Goal: Task Accomplishment & Management: Manage account settings

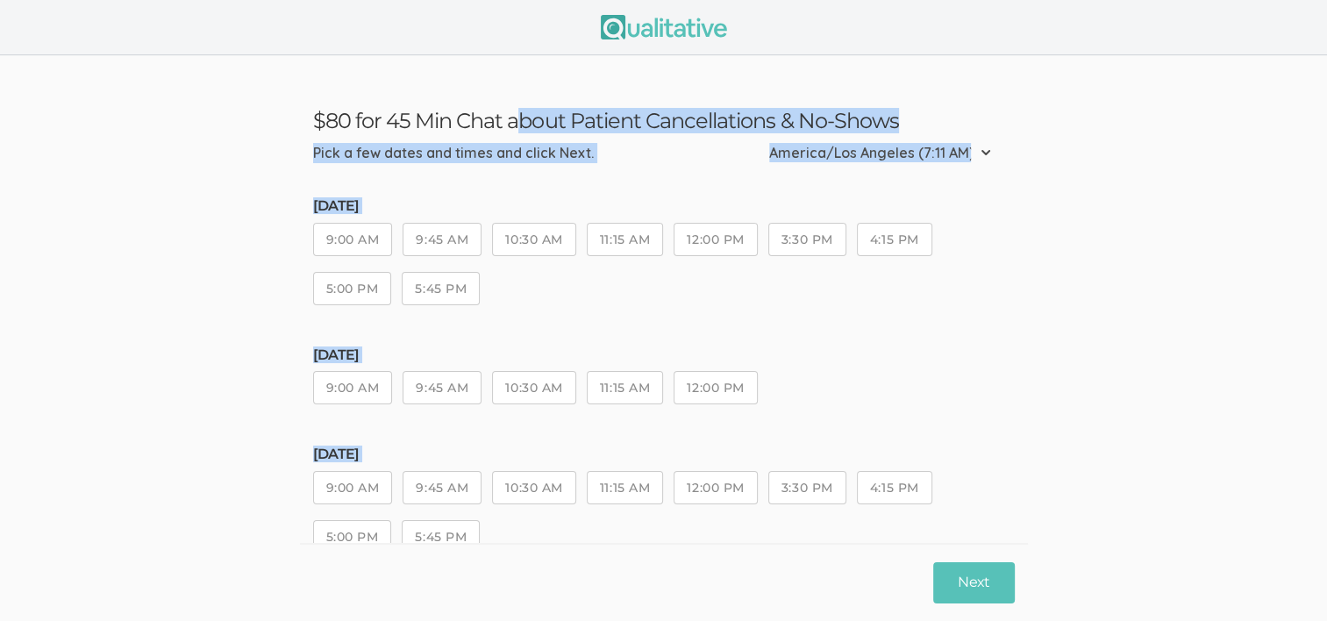
drag, startPoint x: 763, startPoint y: 482, endPoint x: 295, endPoint y: 123, distance: 590.6
click at [295, 123] on ui-view "$80 for 45 Min Chat about Patient Cancellations & No-Shows Pick a few dates and…" at bounding box center [663, 488] width 1327 height 867
click at [654, 292] on div "[DATE] 9:00 AM 9:45 AM 10:30 AM 11:15 AM 12:00 PM 3:30 PM 4:15 PM 5:00 PM 5:45 …" at bounding box center [664, 259] width 702 height 123
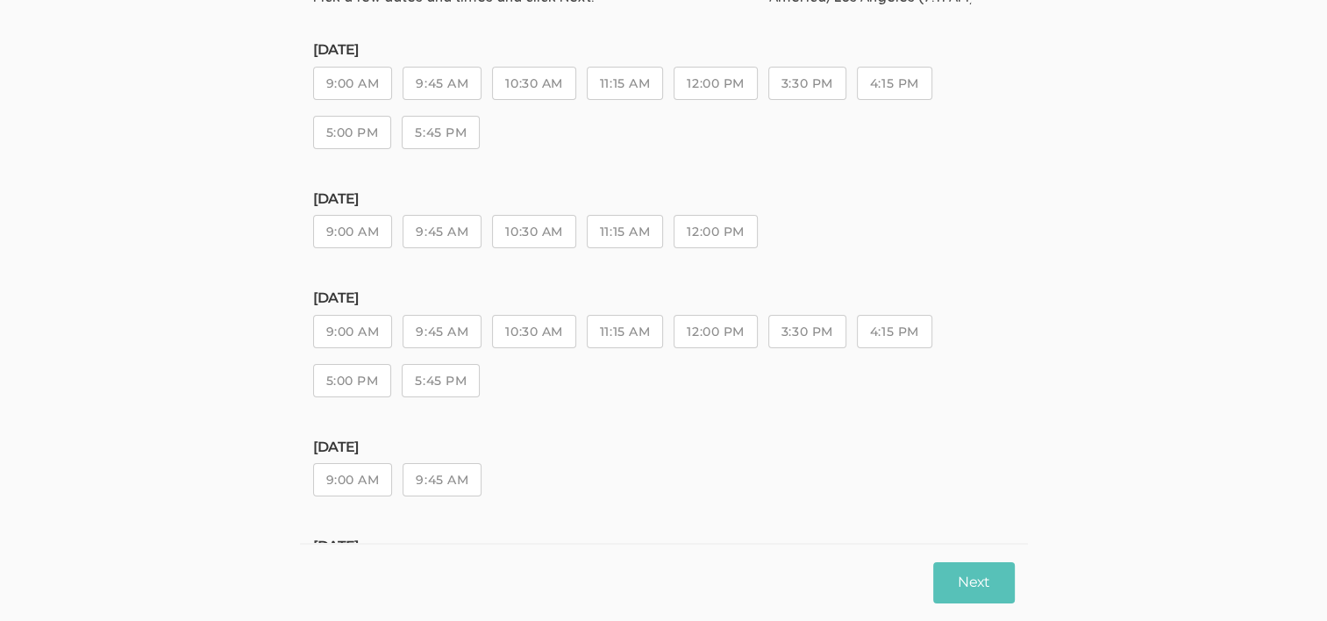
scroll to position [298, 0]
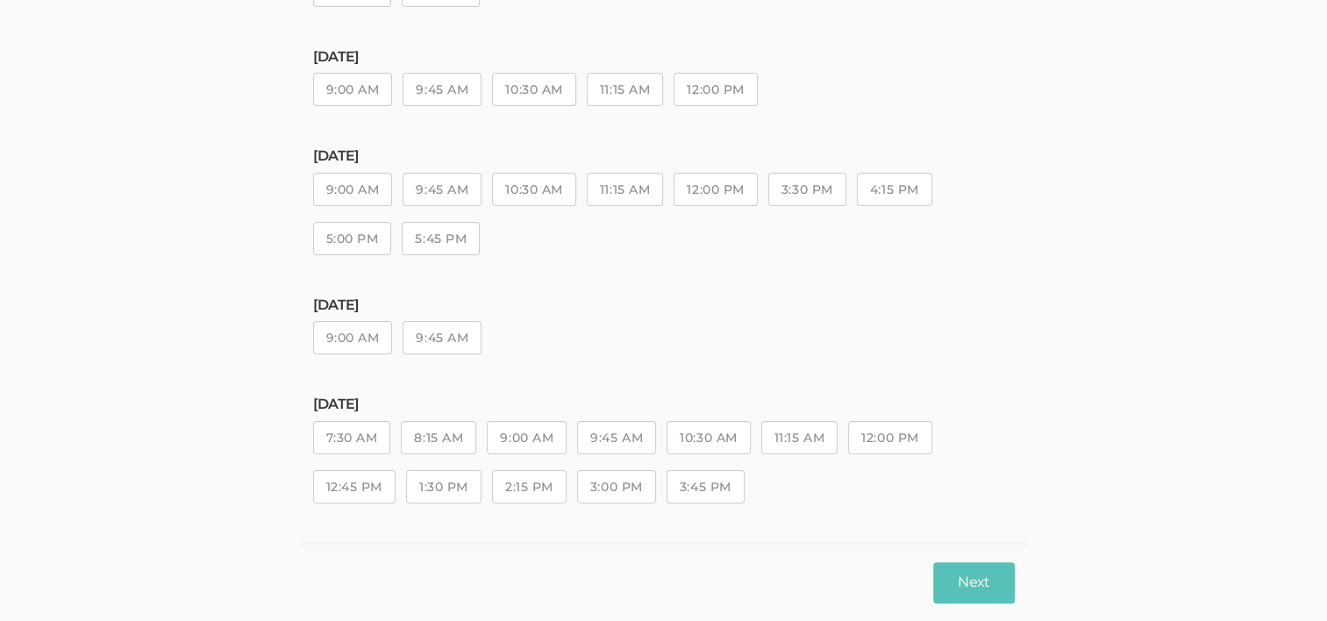
drag, startPoint x: 811, startPoint y: 497, endPoint x: 325, endPoint y: 418, distance: 493.2
click at [325, 418] on div "Friday, Oct 17 7:30 AM 8:15 AM 9:00 AM 9:45 AM 10:30 AM 11:15 AM 12:00 PM 12:45…" at bounding box center [664, 458] width 702 height 123
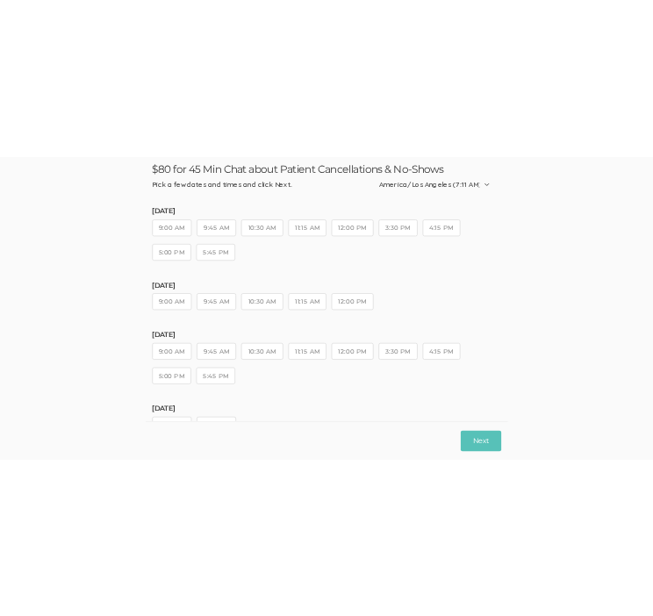
scroll to position [311, 0]
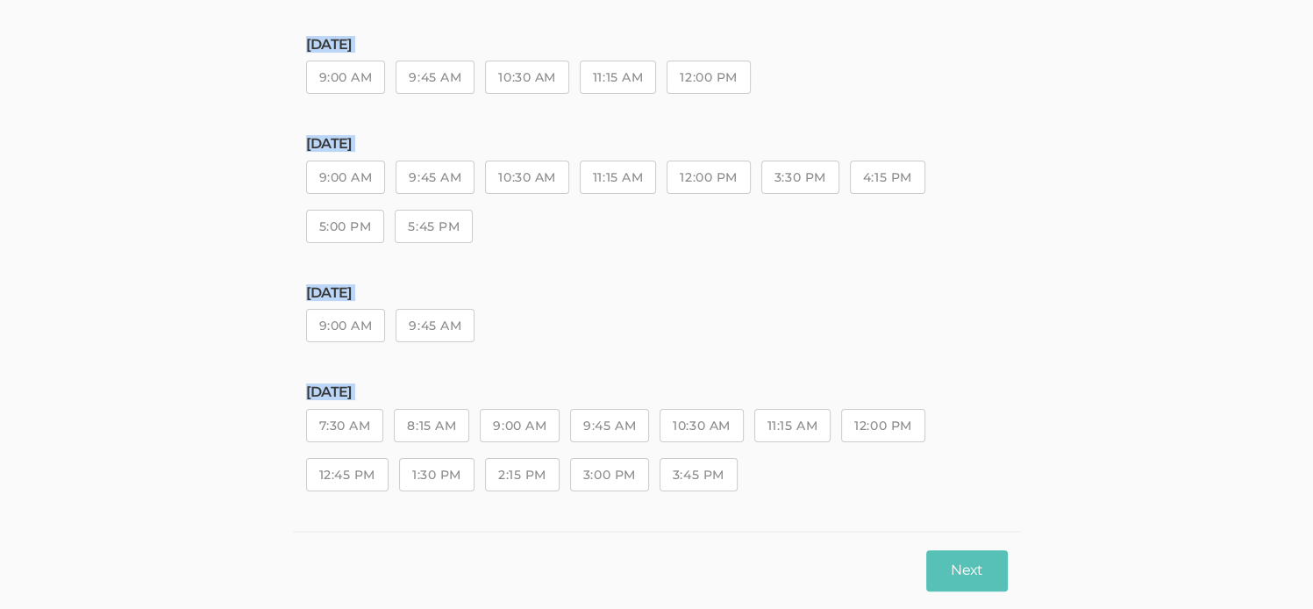
drag, startPoint x: 300, startPoint y: 113, endPoint x: 871, endPoint y: 453, distance: 664.4
click at [871, 453] on ui-view "$80 for 45 Min Chat about Patient Cancellations & No-Shows Pick a few dates and…" at bounding box center [656, 178] width 1313 height 867
copy body "$80 for 45 Min Chat about Patient Cancellations & No-Shows Pick a few dates and…"
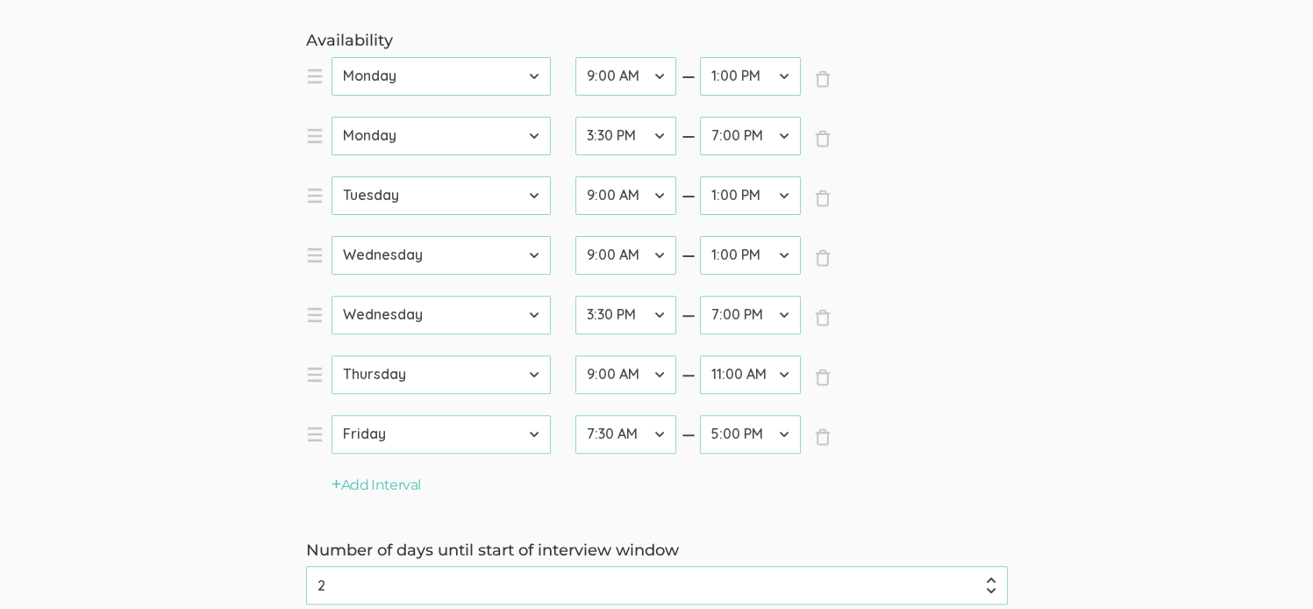
scroll to position [533, 0]
drag, startPoint x: 977, startPoint y: 446, endPoint x: 561, endPoint y: 327, distance: 433.2
click at [561, 327] on ol "× Close day Sunday Monday Tuesday Wednesday Thursday Friday Saturday startTime …" at bounding box center [657, 266] width 702 height 418
click at [768, 437] on select "12:00 AM 12:30 AM 1:00 AM 1:30 AM 2:00 AM 2:30 AM 3:00 AM 3:30 AM 4:00 AM 4:30 …" at bounding box center [750, 434] width 101 height 39
click at [845, 476] on div "Availability × Close day Sunday Monday Tuesday Wednesday Thursday Friday Saturd…" at bounding box center [657, 263] width 728 height 466
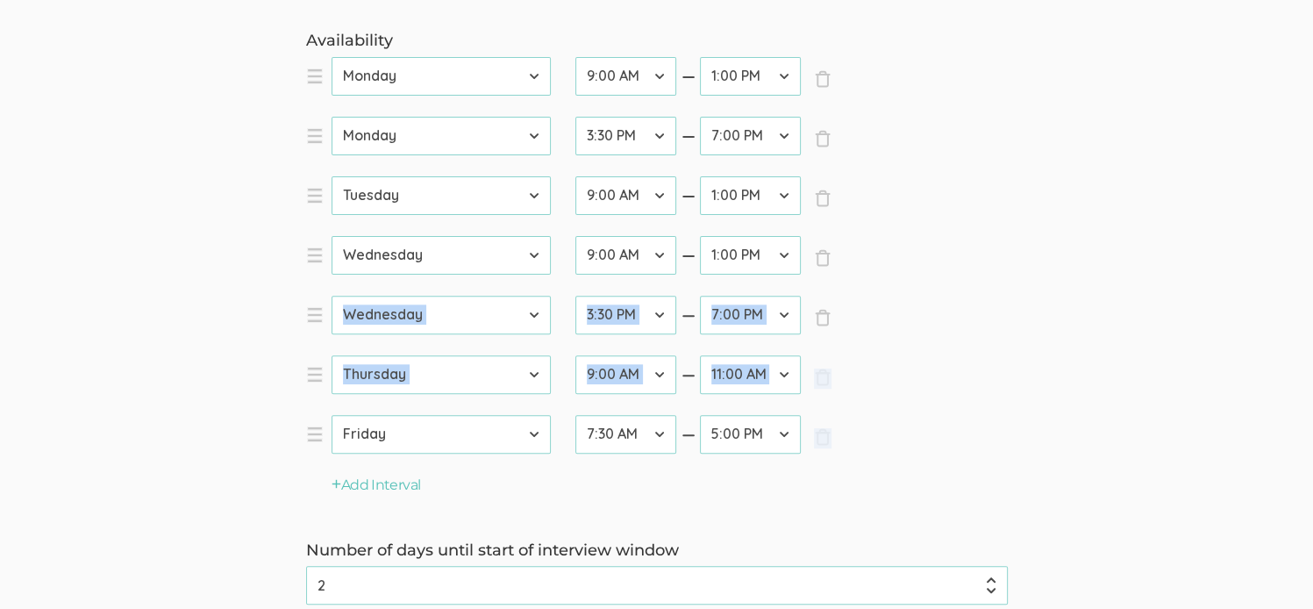
drag, startPoint x: 853, startPoint y: 458, endPoint x: 954, endPoint y: 352, distance: 146.4
click at [954, 352] on ol "× Close day Sunday Monday Tuesday Wednesday Thursday Friday Saturday startTime …" at bounding box center [657, 266] width 702 height 418
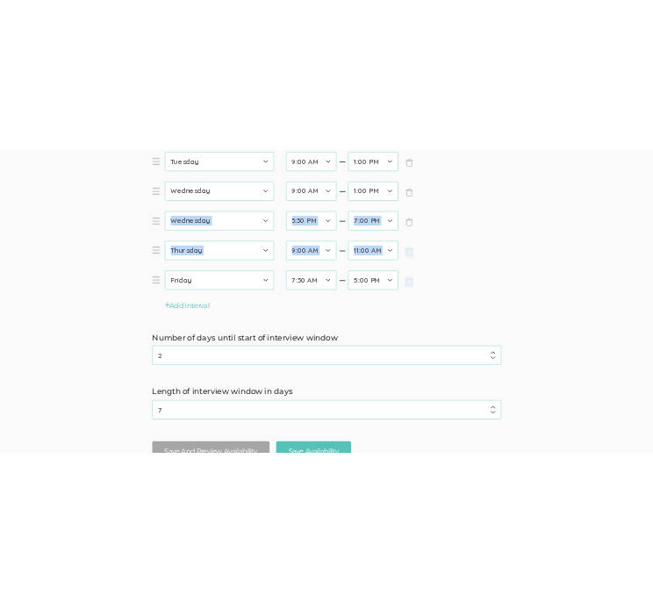
scroll to position [877, 0]
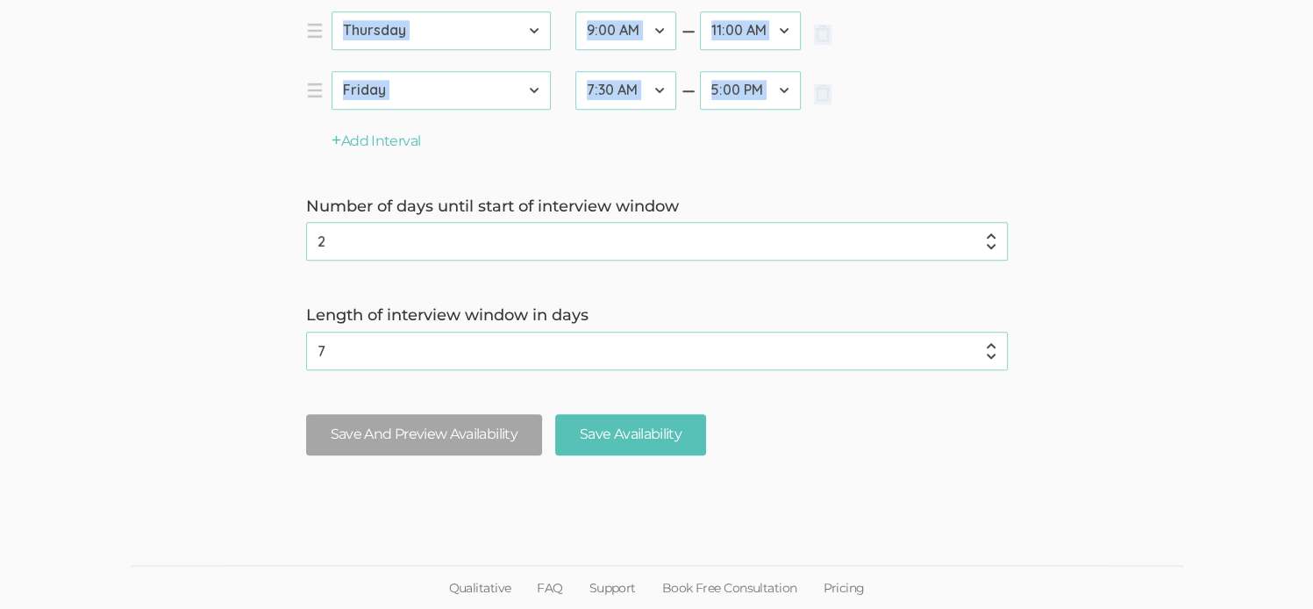
drag, startPoint x: 301, startPoint y: 196, endPoint x: 850, endPoint y: 146, distance: 551.4
copy div "Availability × Close day Sunday Monday Tuesday Wednesday Thursday Friday Saturd…"
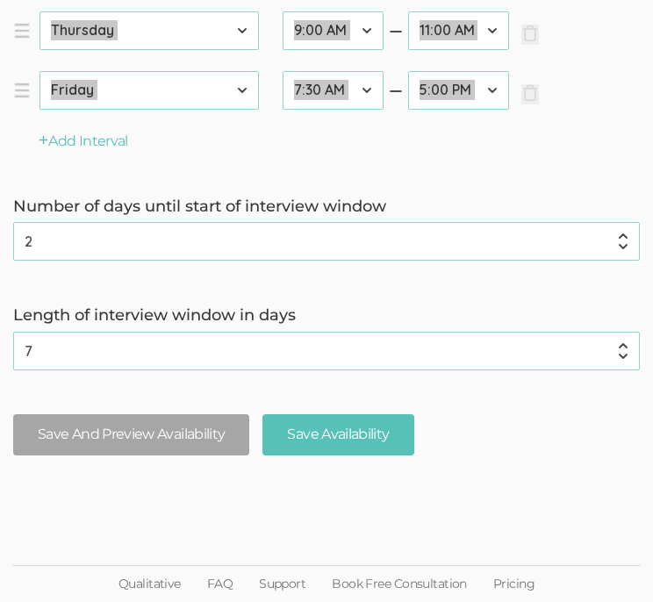
scroll to position [882, 0]
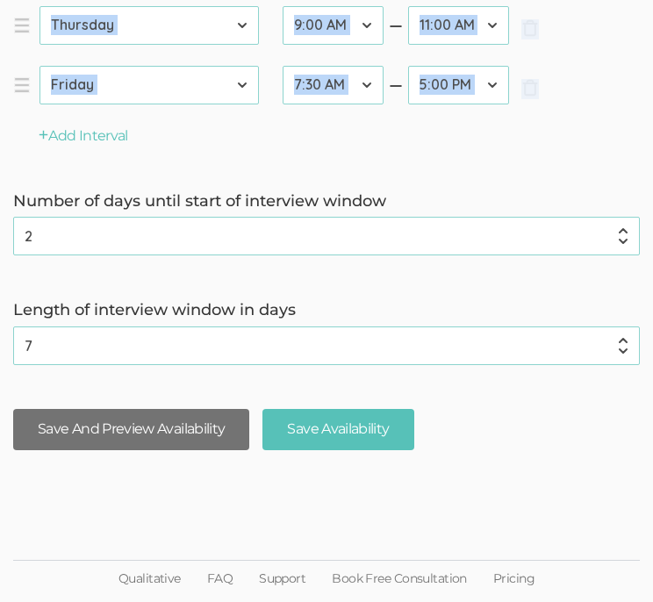
click at [147, 439] on button "Save And Preview Availability" at bounding box center [131, 429] width 236 height 41
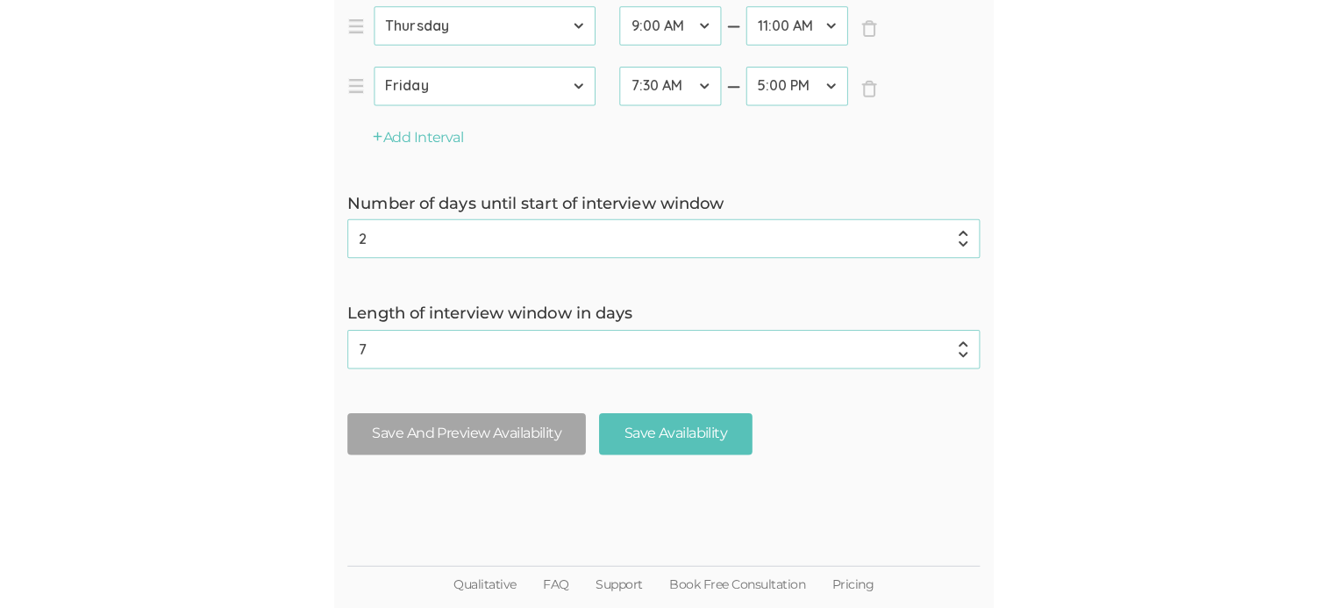
scroll to position [0, 0]
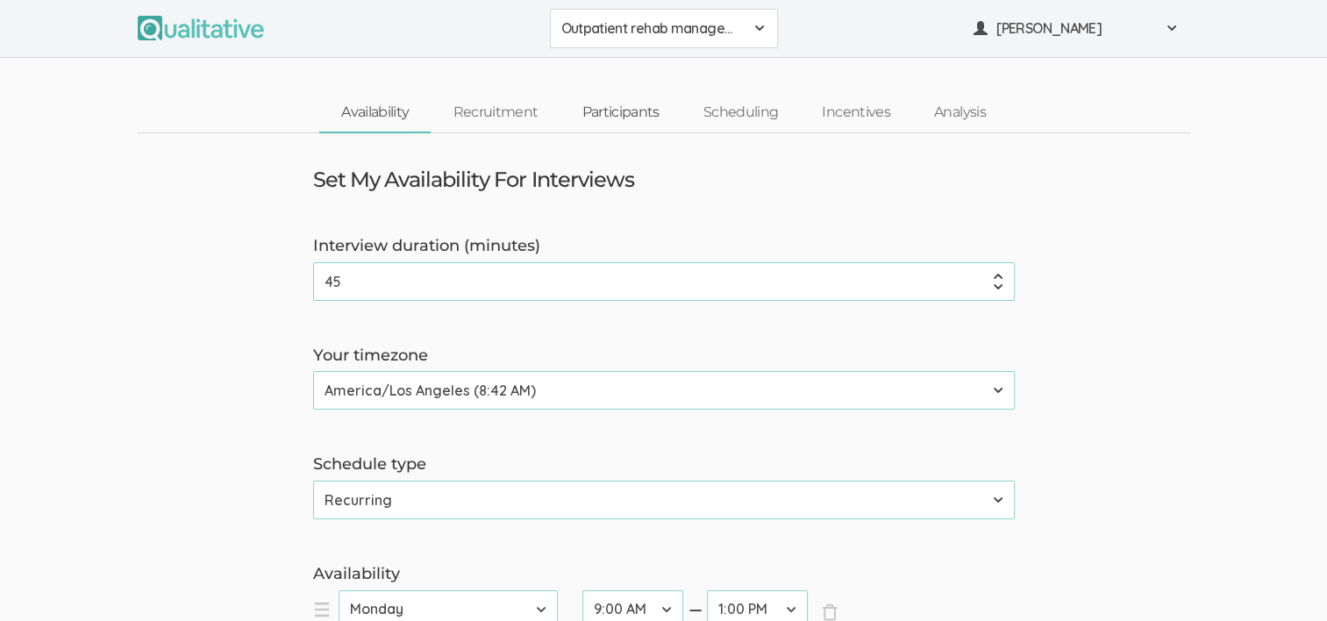
click at [621, 112] on link "Participants" at bounding box center [620, 113] width 121 height 38
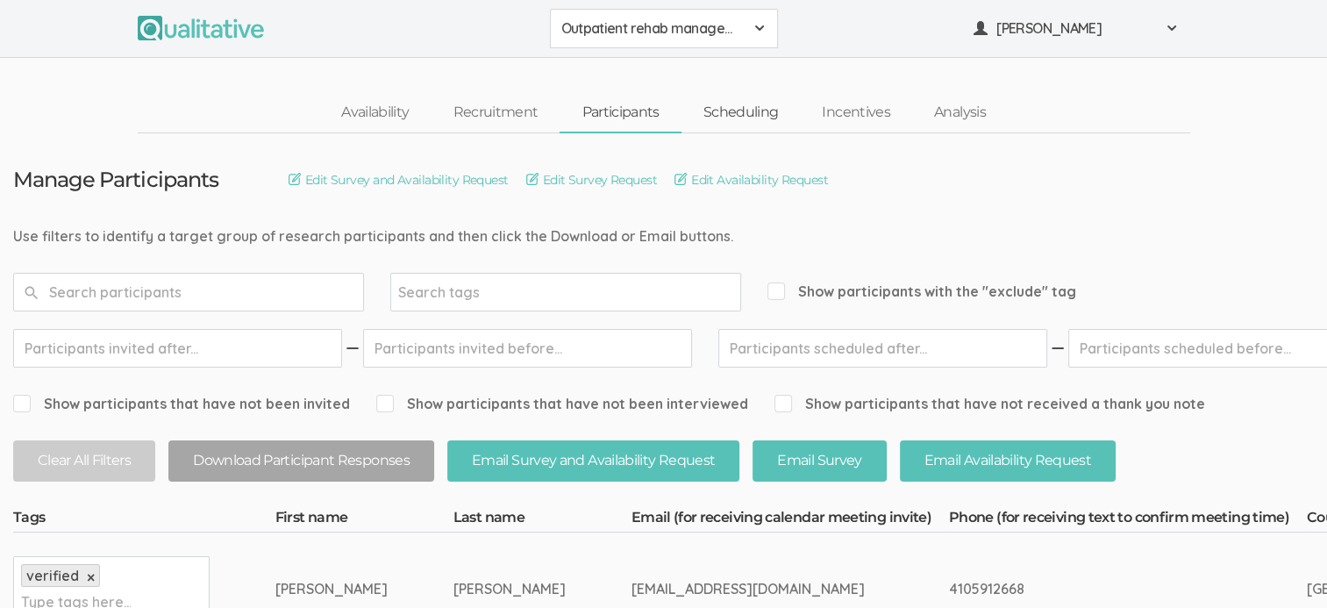
click at [751, 108] on link "Scheduling" at bounding box center [741, 113] width 119 height 38
click at [726, 114] on link "Scheduling" at bounding box center [741, 113] width 119 height 38
click at [766, 110] on link "Scheduling" at bounding box center [741, 113] width 119 height 38
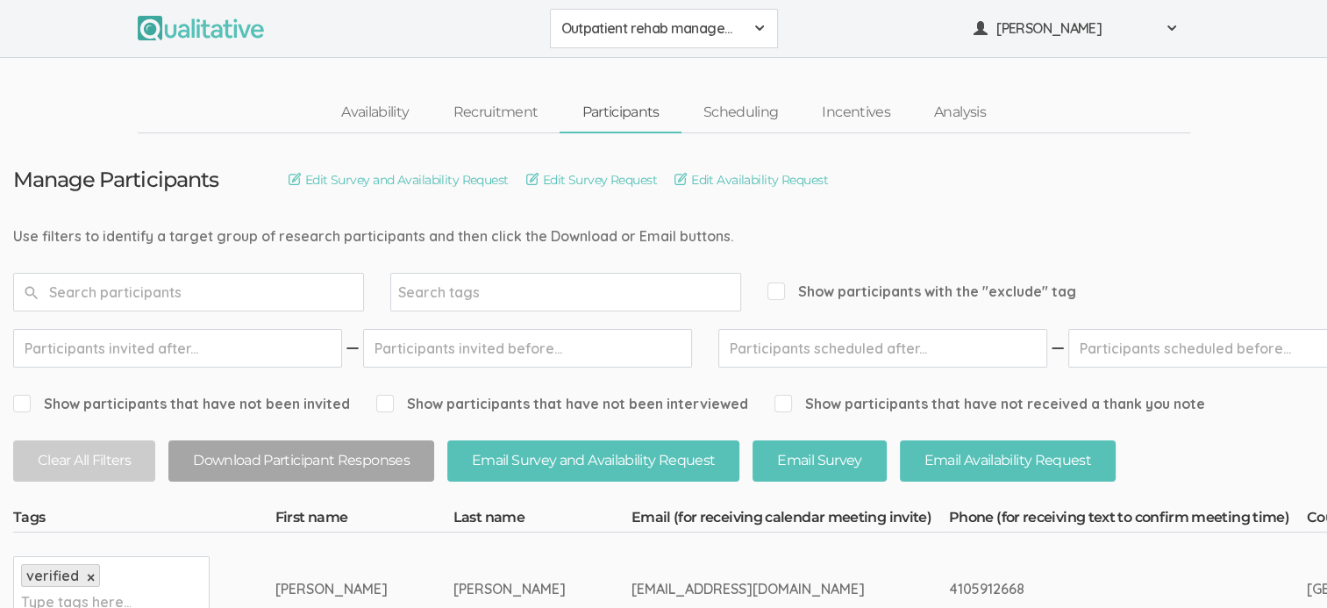
click at [130, 118] on div "Availability Recruitment Participants Scheduling Incentives Analysis" at bounding box center [663, 113] width 1327 height 40
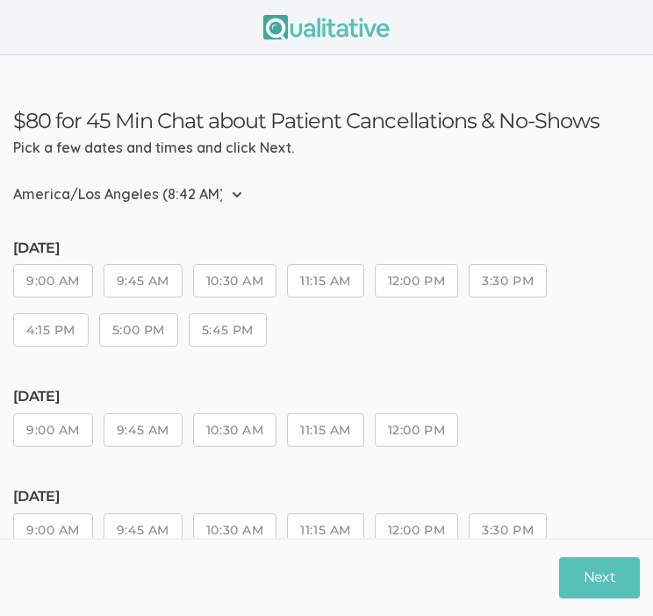
drag, startPoint x: 282, startPoint y: 327, endPoint x: -4, endPoint y: 263, distance: 292.2
click at [0, 263] on html "$80 for 45 Min Chat about Patient Cancellations & No-Shows Pick a few dates and…" at bounding box center [326, 308] width 653 height 616
drag, startPoint x: 14, startPoint y: 249, endPoint x: 311, endPoint y: 342, distance: 310.7
click at [311, 342] on div "Monday, Oct 13 9:00 AM 9:45 AM 10:30 AM 11:15 AM 12:00 PM 3:30 PM 4:15 PM 5:00 …" at bounding box center [326, 301] width 626 height 123
drag, startPoint x: 311, startPoint y: 342, endPoint x: 281, endPoint y: 331, distance: 31.9
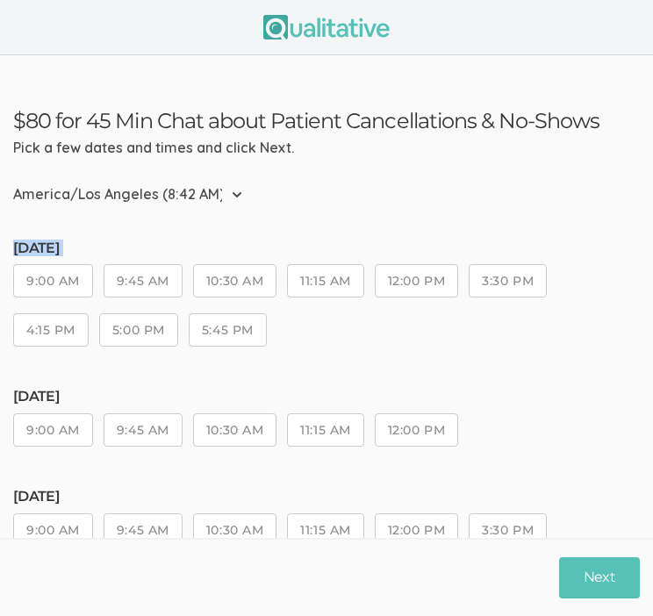
click at [281, 331] on div "Monday, Oct 13 9:00 AM 9:45 AM 10:30 AM 11:15 AM 12:00 PM 3:30 PM 4:15 PM 5:00 …" at bounding box center [326, 301] width 626 height 123
drag, startPoint x: 281, startPoint y: 331, endPoint x: 259, endPoint y: 330, distance: 21.9
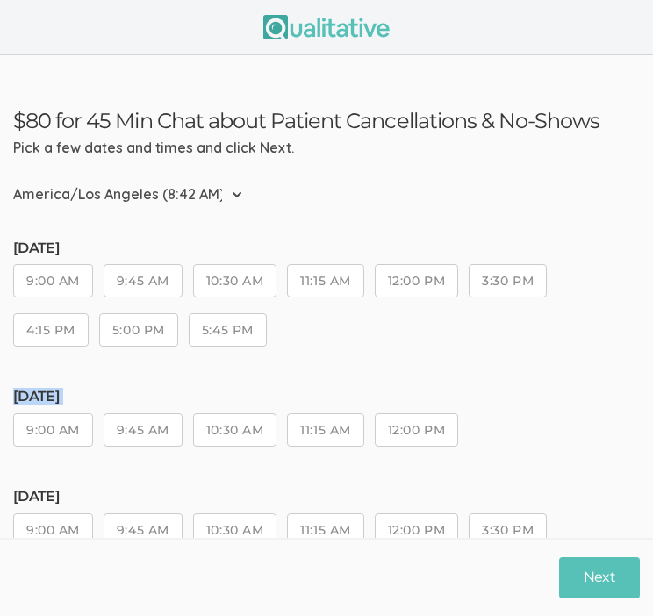
click at [259, 330] on div "Monday, Oct 13 9:00 AM 9:45 AM 10:30 AM 11:15 AM 12:00 PM 3:30 PM 4:15 PM 5:00 …" at bounding box center [326, 301] width 626 height 123
drag, startPoint x: 259, startPoint y: 330, endPoint x: 497, endPoint y: 346, distance: 239.1
click at [497, 346] on div "Monday, Oct 13 9:00 AM 9:45 AM 10:30 AM 11:15 AM 12:00 PM 3:30 PM 4:15 PM 5:00 …" at bounding box center [326, 301] width 626 height 123
drag, startPoint x: 439, startPoint y: 329, endPoint x: 460, endPoint y: 361, distance: 38.0
click at [460, 361] on div "Monday, Oct 13 9:00 AM 9:45 AM 10:30 AM 11:15 AM 12:00 PM 3:30 PM 4:15 PM 5:00 …" at bounding box center [326, 301] width 626 height 123
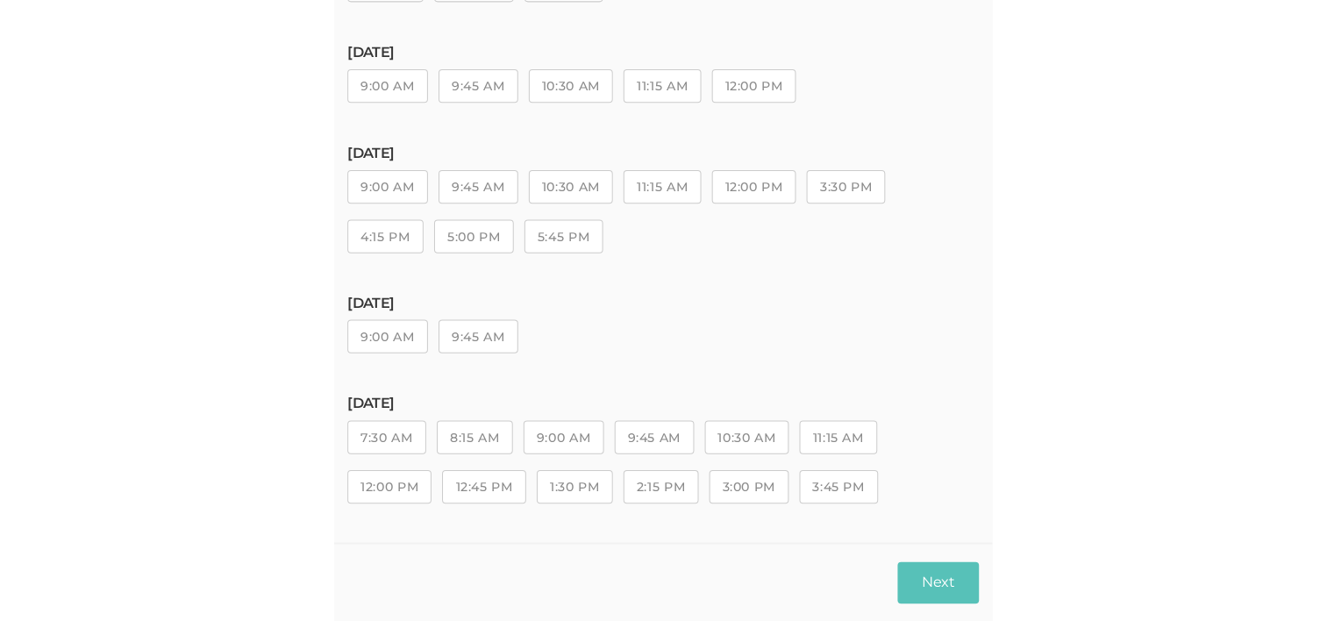
scroll to position [298, 0]
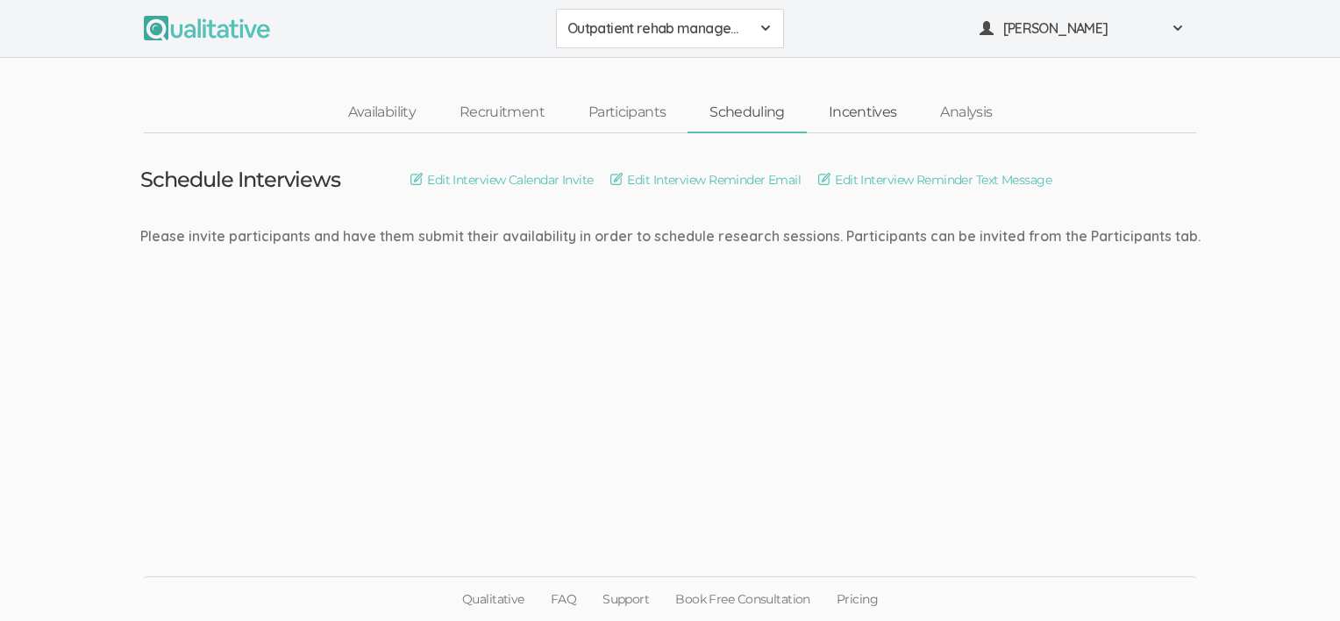
click at [849, 108] on link "Incentives" at bounding box center [863, 113] width 112 height 38
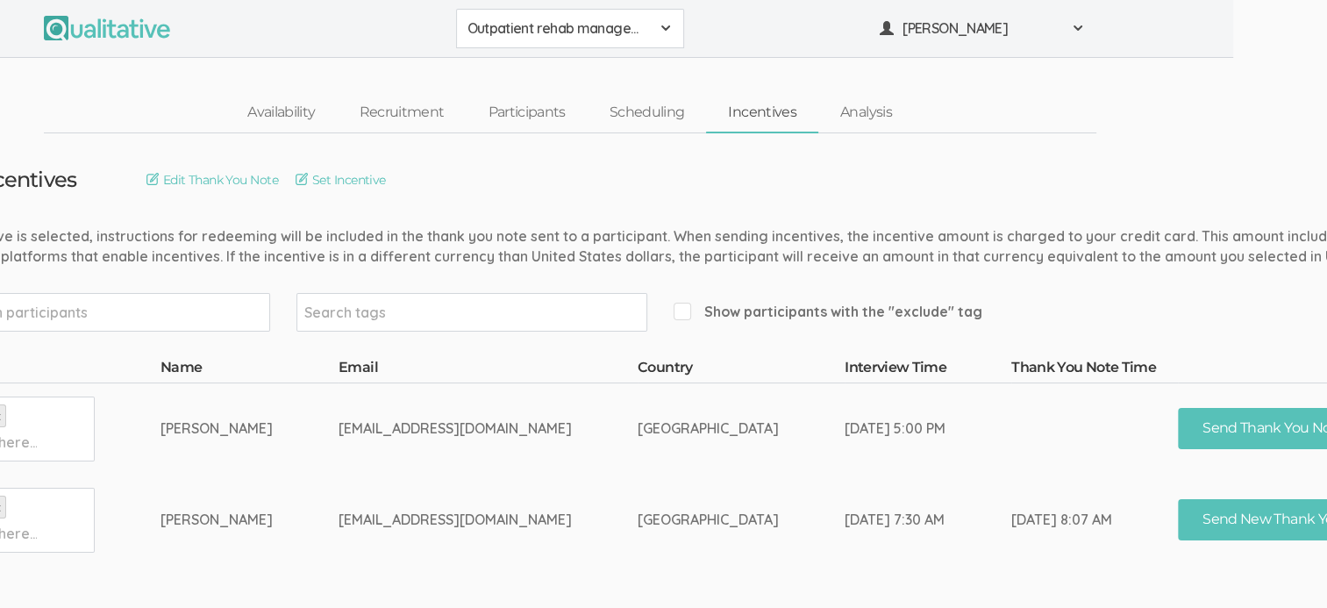
scroll to position [0, 96]
click at [1187, 430] on button "Send Thank You Note" at bounding box center [1270, 428] width 191 height 41
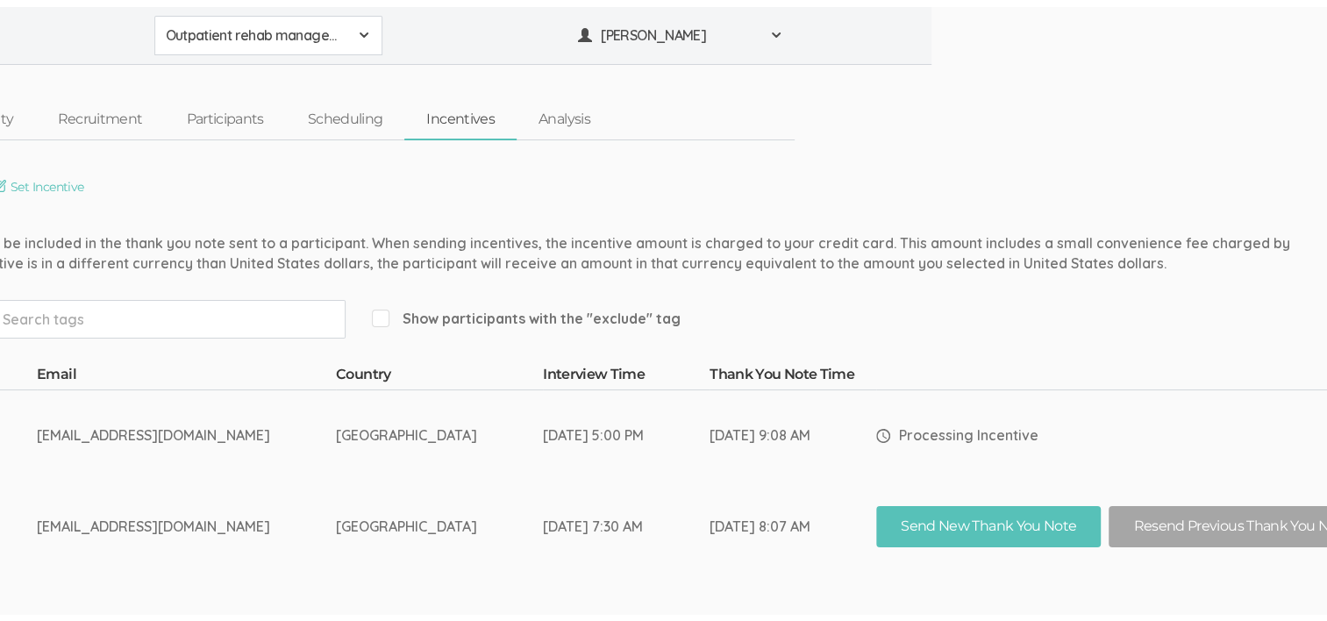
scroll to position [0, 0]
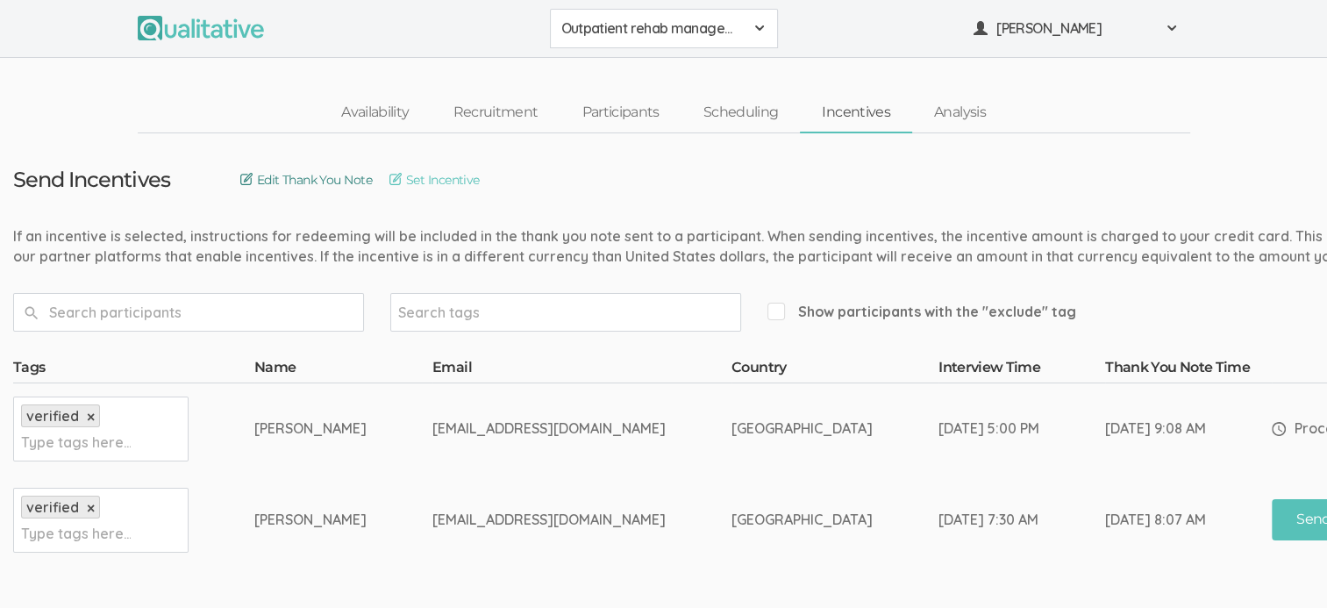
click at [309, 172] on link "Edit Thank You Note" at bounding box center [306, 179] width 132 height 19
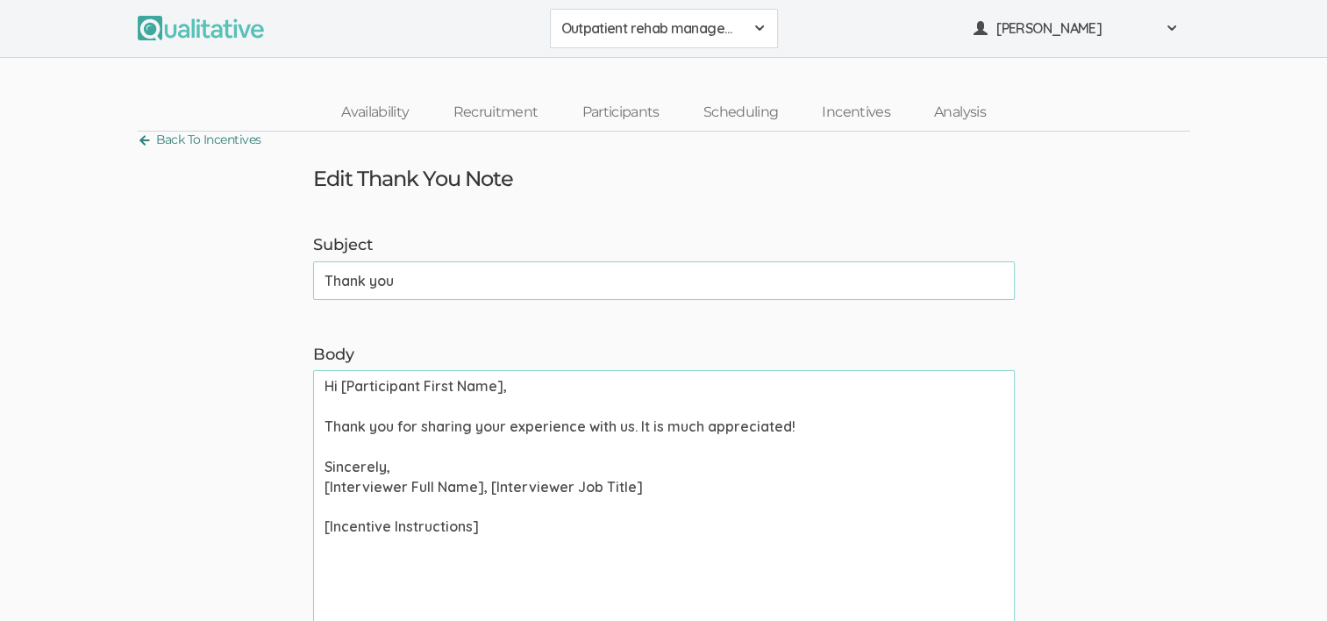
click at [196, 137] on link "Back To Incentives" at bounding box center [200, 140] width 124 height 24
click at [386, 101] on link "Availability" at bounding box center [374, 113] width 111 height 38
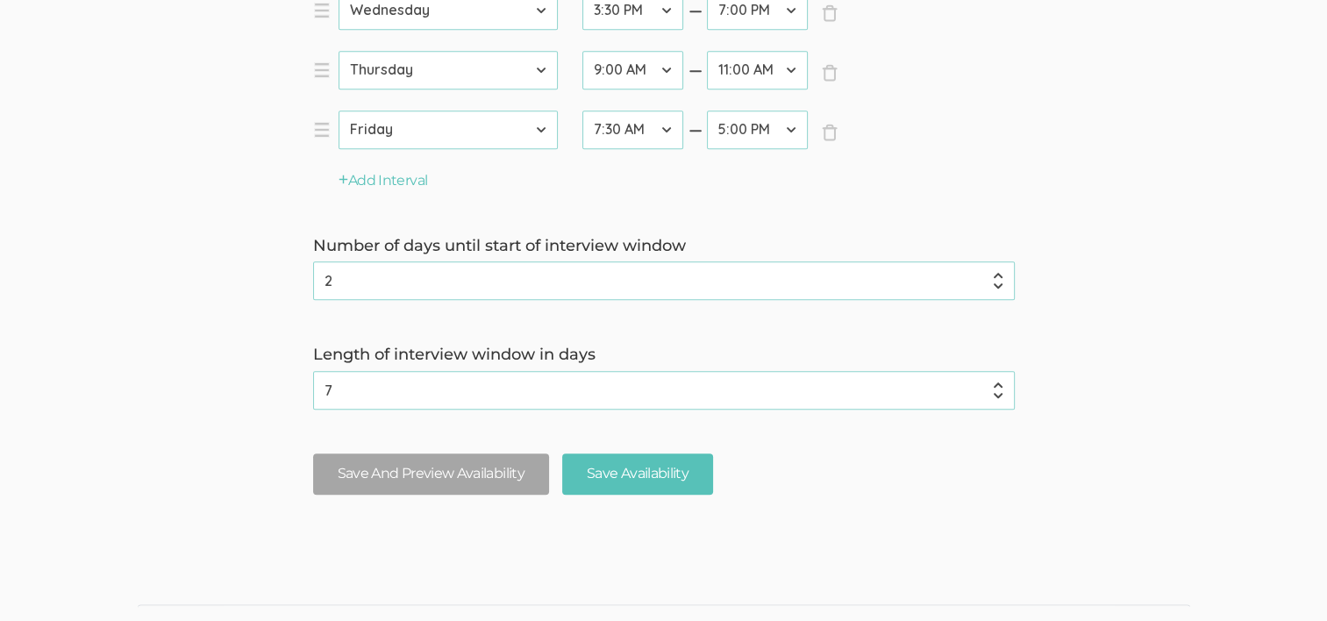
scroll to position [837, 0]
click at [368, 474] on button "Save And Preview Availability" at bounding box center [431, 474] width 236 height 41
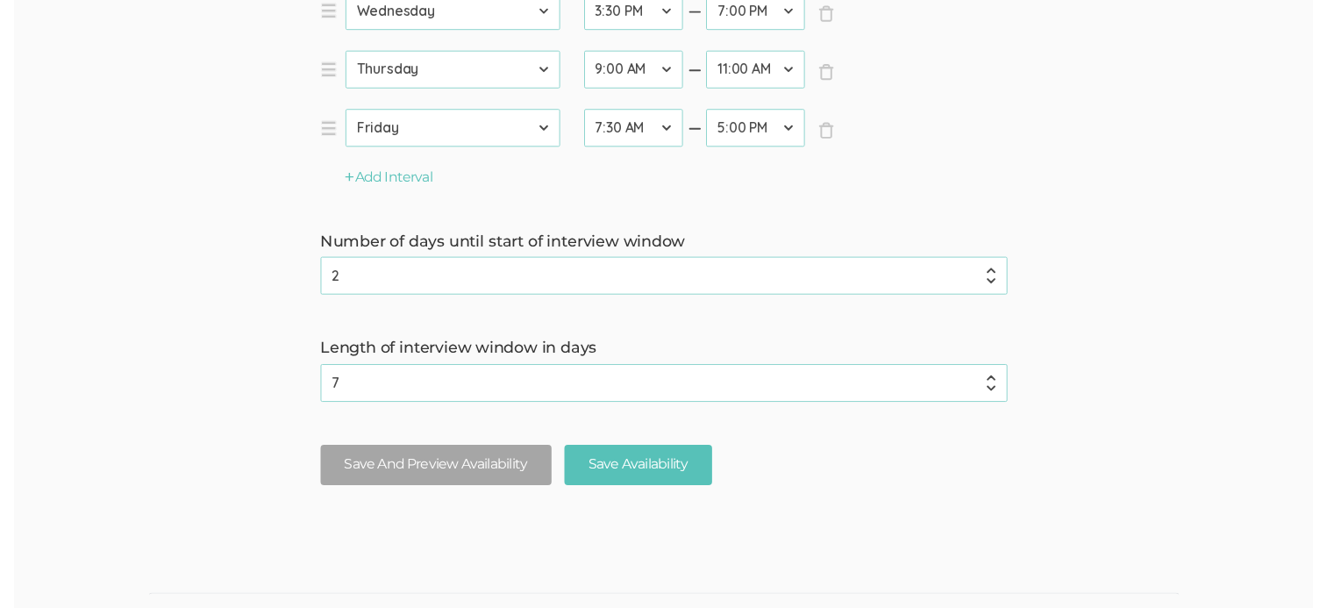
scroll to position [0, 0]
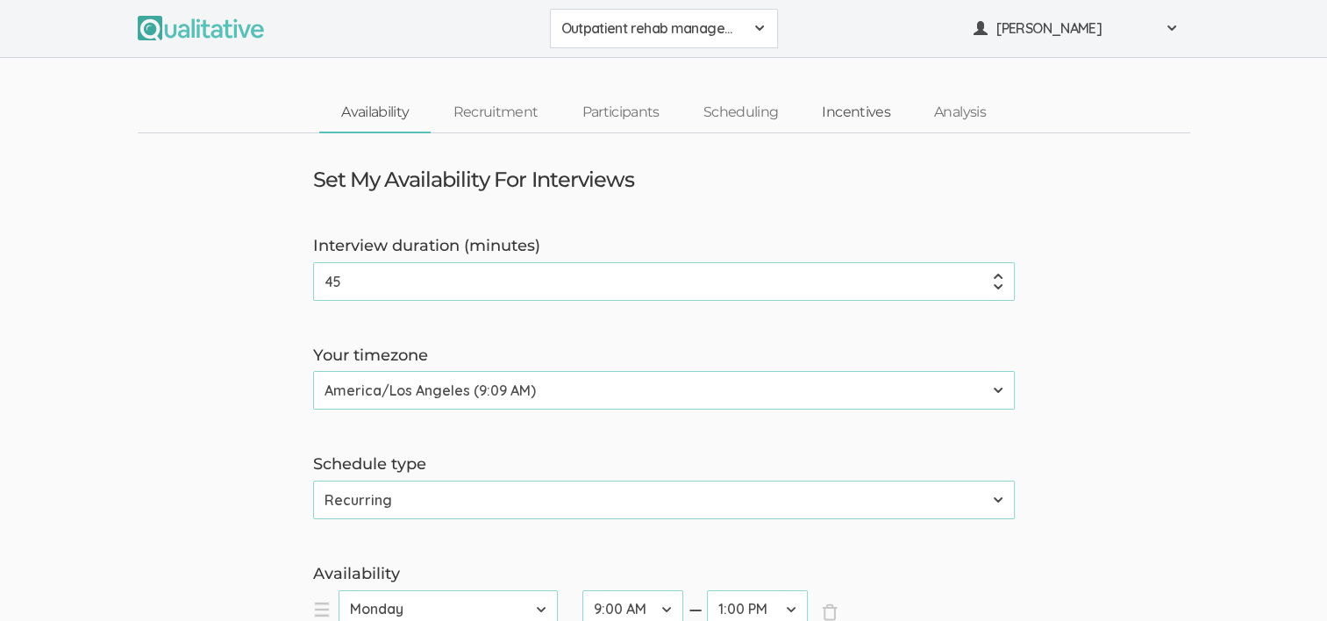
click at [867, 109] on link "Incentives" at bounding box center [856, 113] width 112 height 38
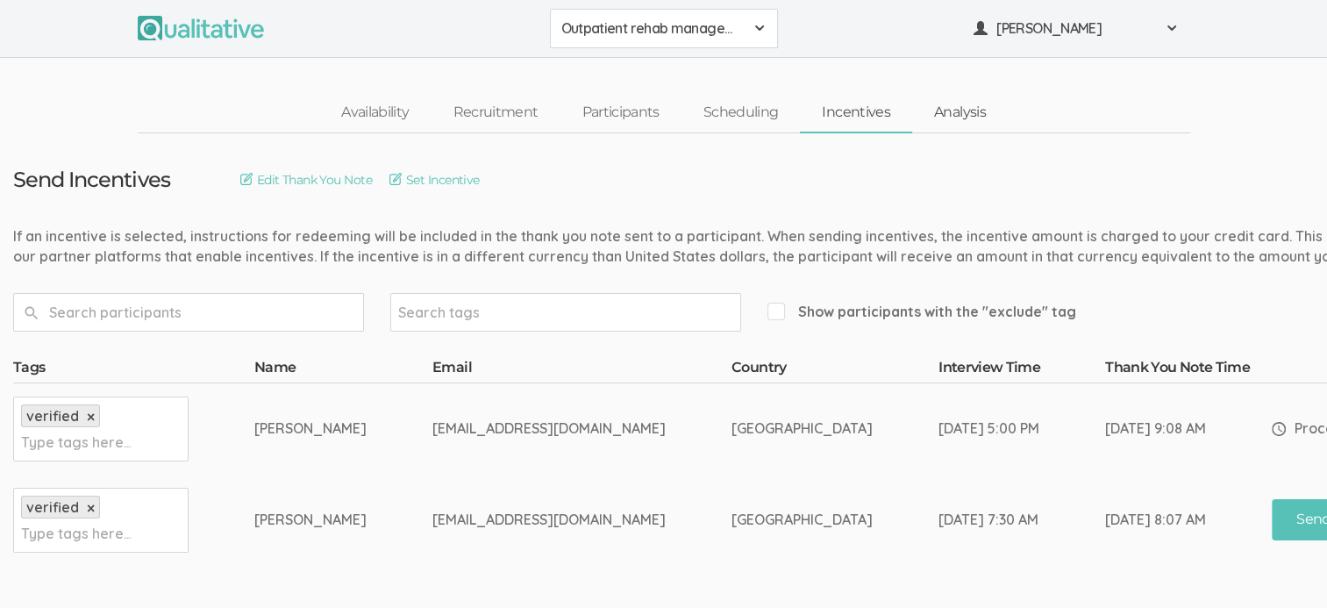
click at [946, 112] on link "Analysis" at bounding box center [960, 113] width 96 height 38
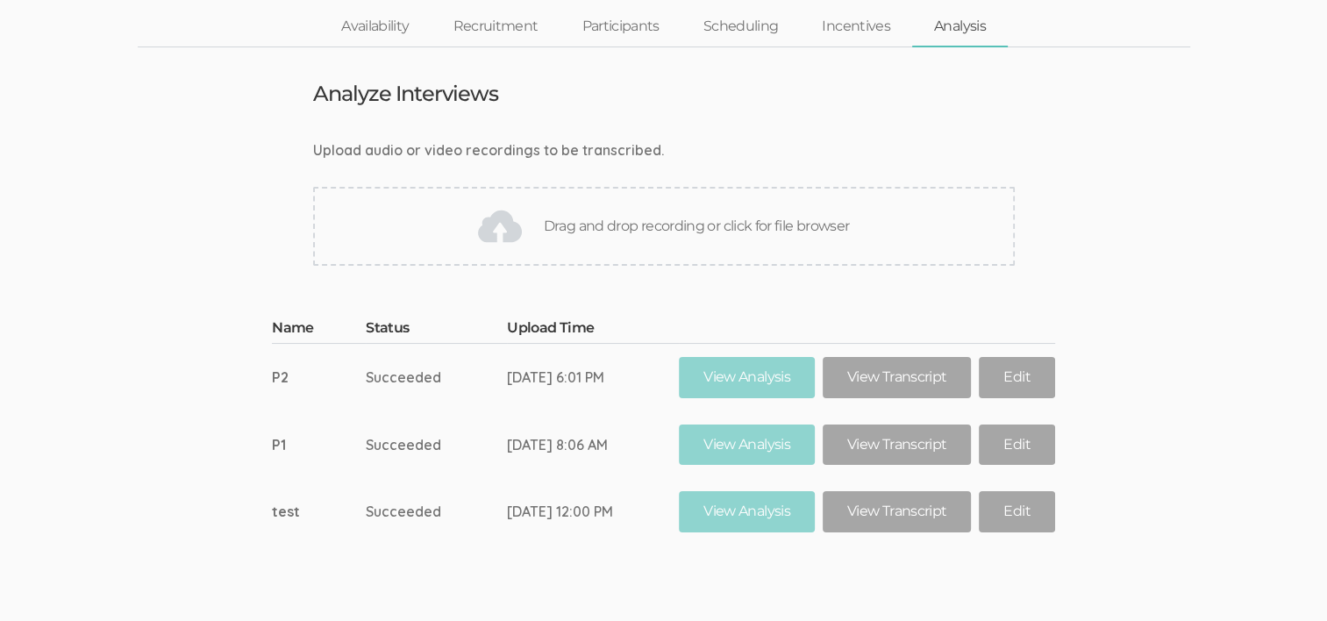
scroll to position [141, 0]
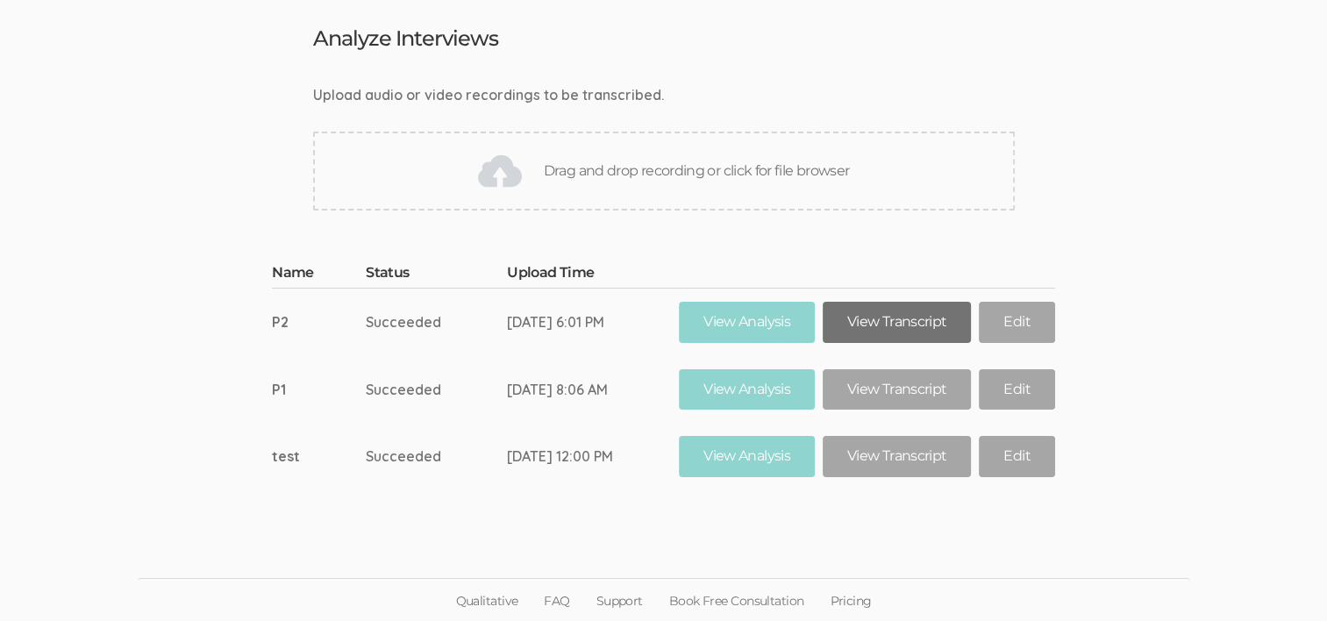
click at [870, 328] on link "View Transcript" at bounding box center [897, 322] width 148 height 41
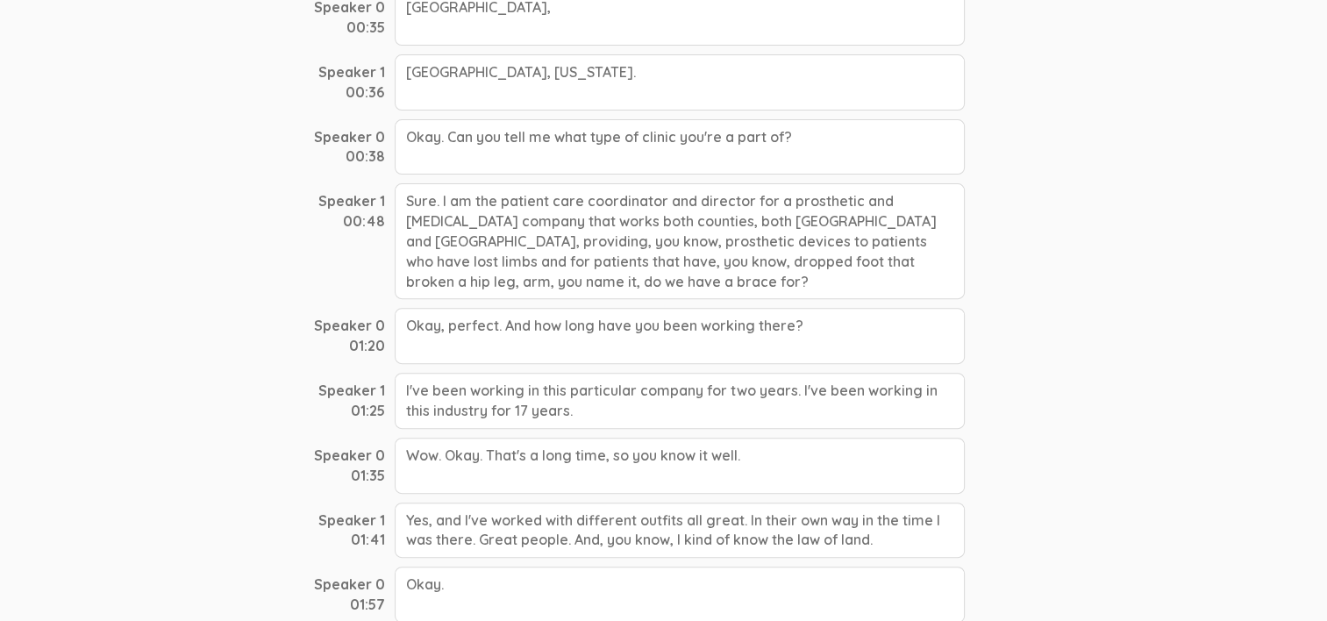
scroll to position [558, 0]
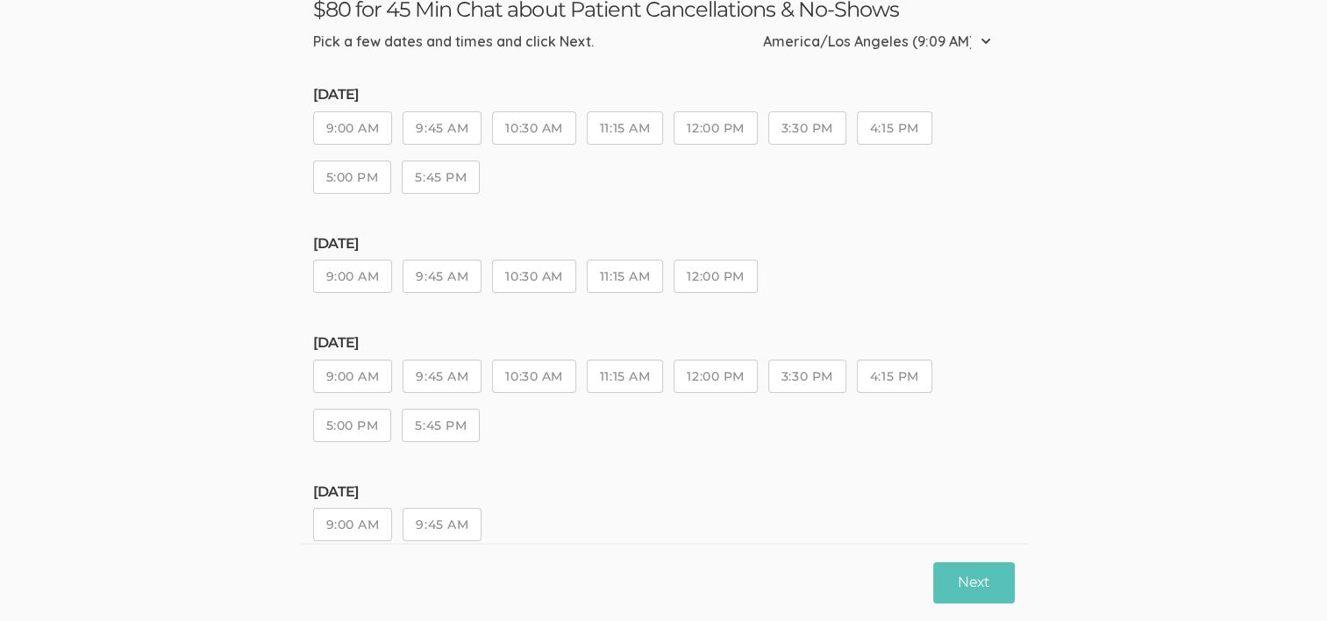
scroll to position [108, 0]
